Goal: Transaction & Acquisition: Purchase product/service

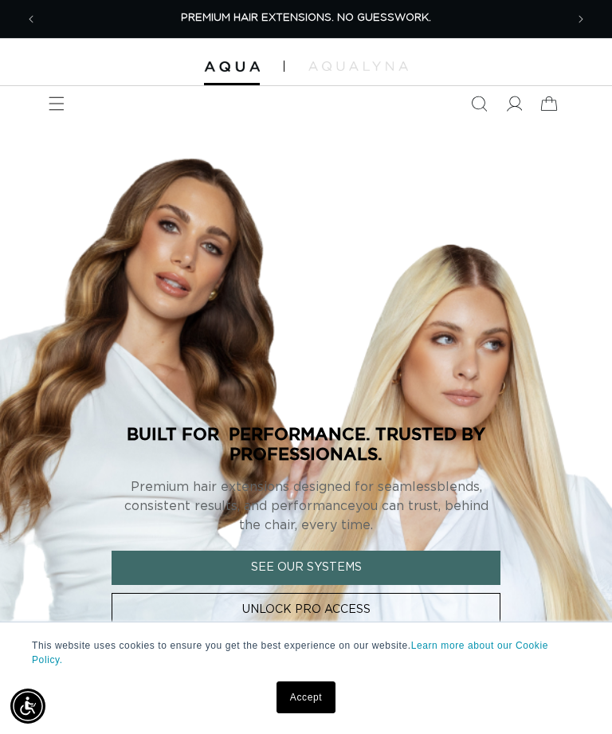
click at [520, 104] on icon at bounding box center [514, 104] width 16 height 16
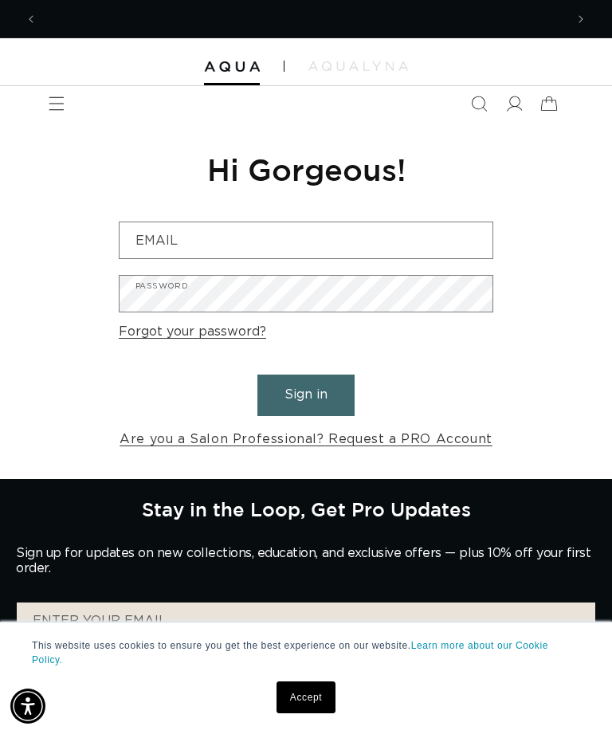
scroll to position [0, 1055]
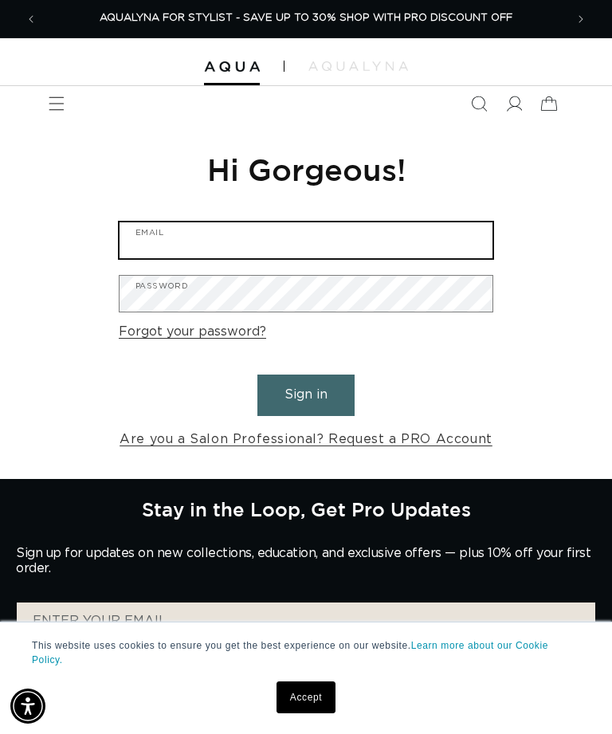
type input "laurenmoore827@gmail.com"
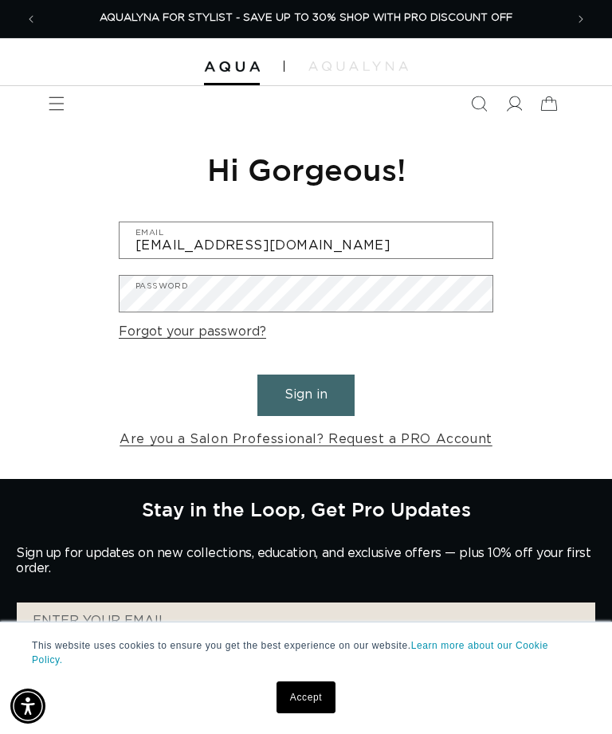
click at [306, 393] on button "Sign in" at bounding box center [305, 394] width 97 height 41
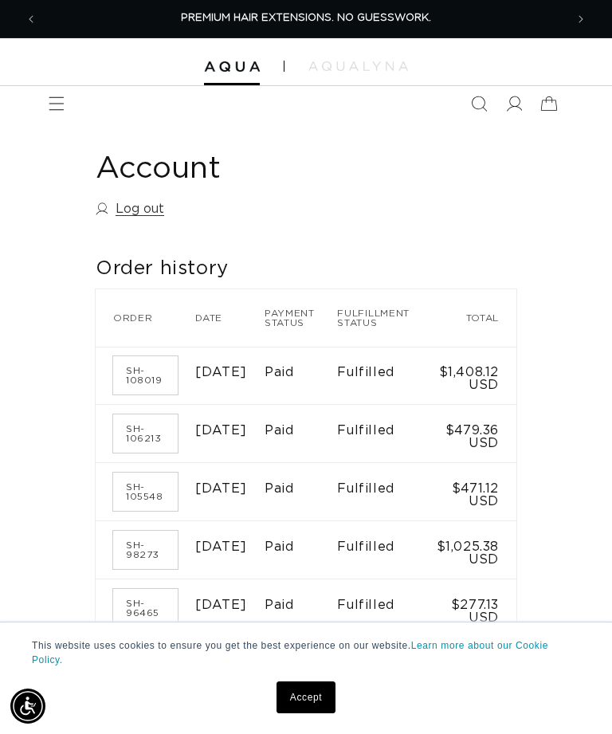
click at [53, 102] on icon "Menu" at bounding box center [57, 104] width 16 height 16
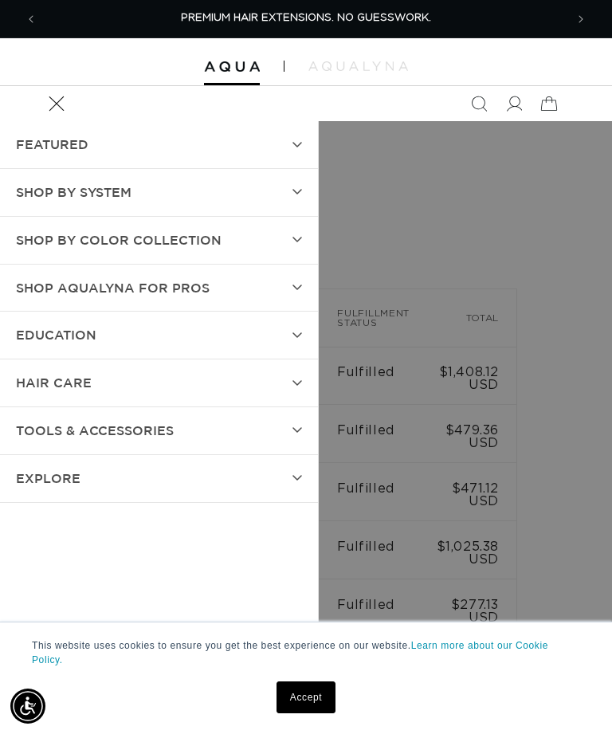
click at [302, 237] on summary "Shop by Color Collection" at bounding box center [159, 240] width 318 height 47
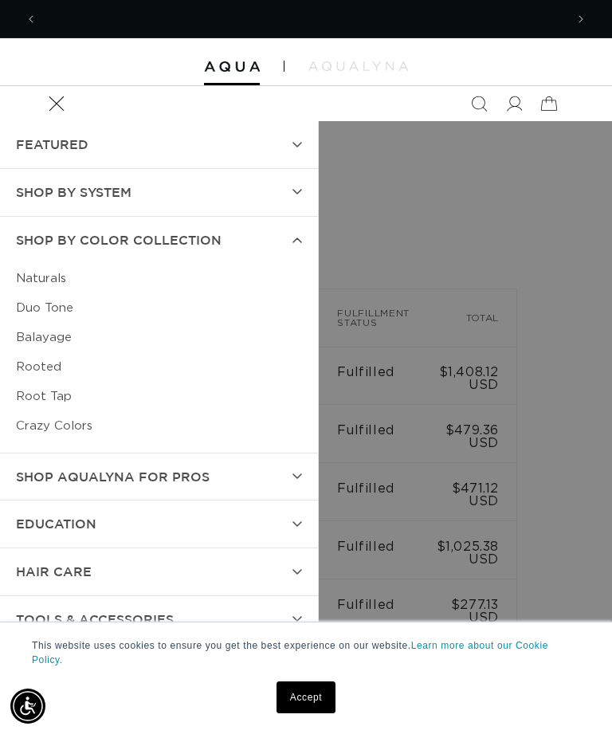
scroll to position [0, 1055]
click at [61, 300] on link "Duo Tone" at bounding box center [159, 307] width 286 height 29
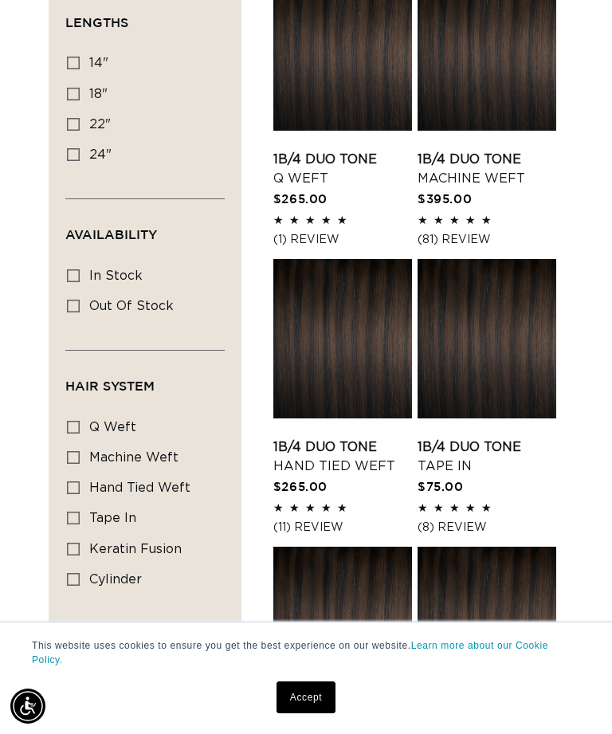
scroll to position [0, 527]
click at [337, 437] on link "1B/4 Duo Tone Hand Tied Weft" at bounding box center [342, 456] width 139 height 38
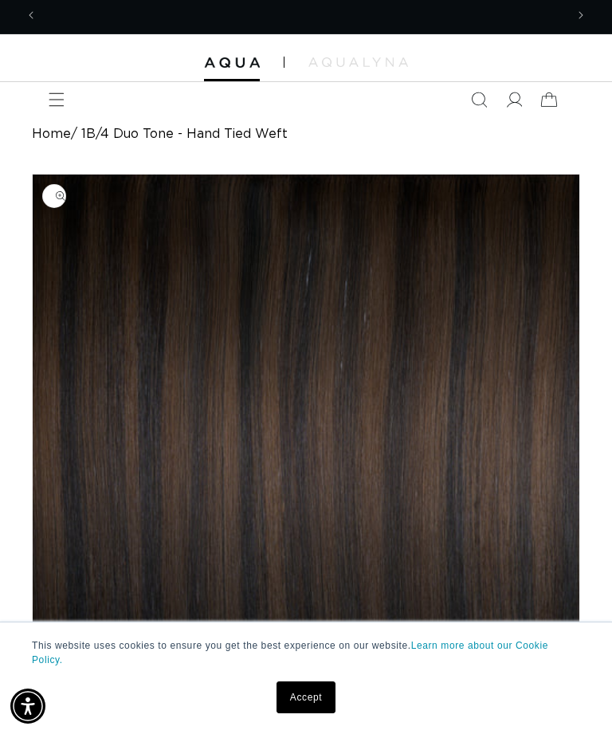
scroll to position [0, 1055]
